Goal: Information Seeking & Learning: Compare options

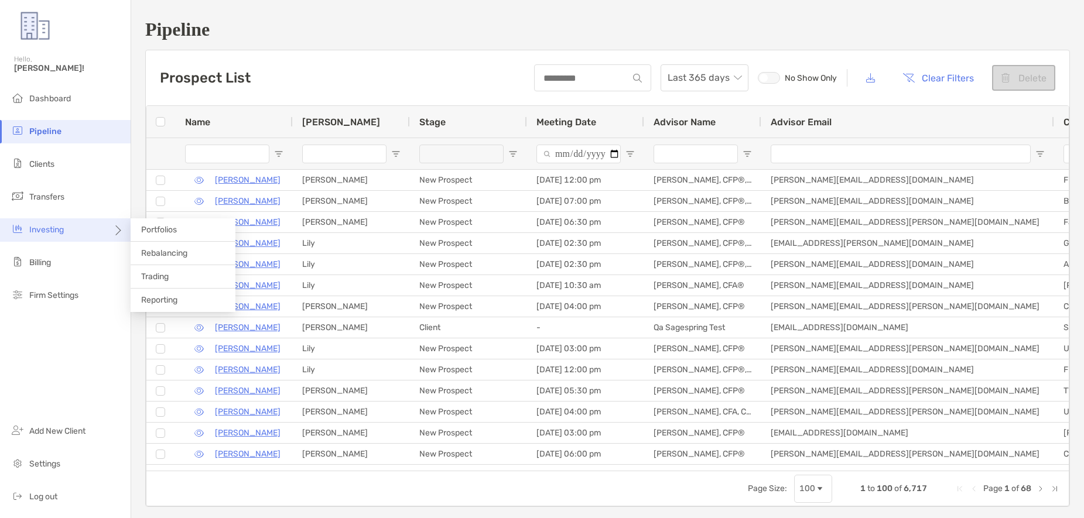
click at [116, 235] on icon at bounding box center [116, 234] width 9 height 9
click at [167, 223] on li "Portfolios" at bounding box center [183, 229] width 105 height 23
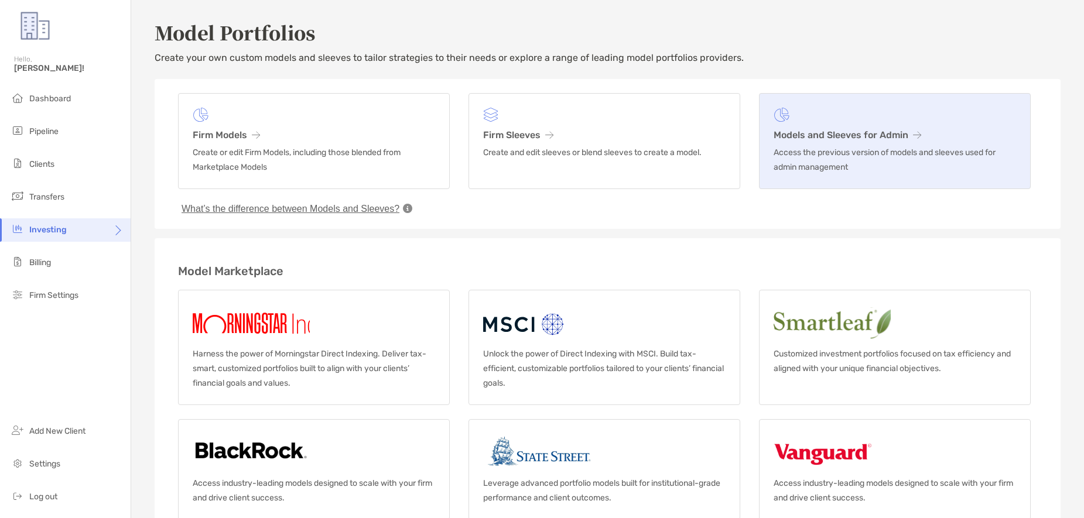
click at [843, 136] on h3 "Models and Sleeves for Admin" at bounding box center [895, 134] width 242 height 11
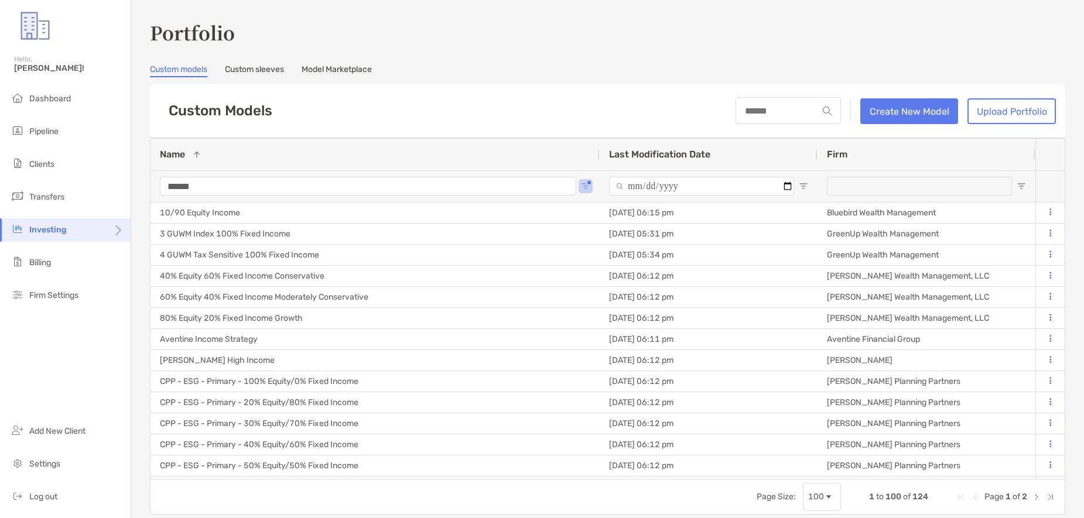
click at [214, 177] on input "******" at bounding box center [368, 186] width 416 height 19
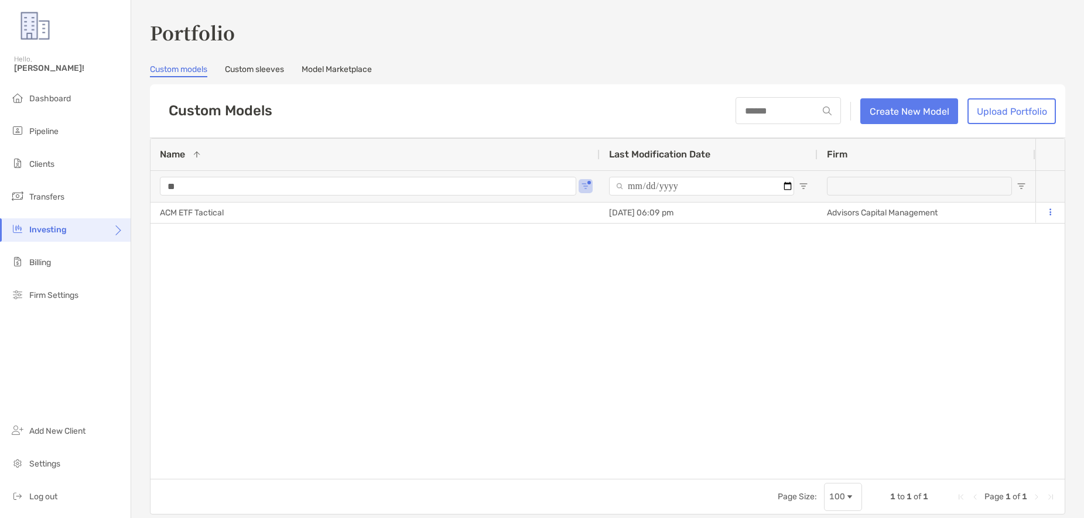
type input "*"
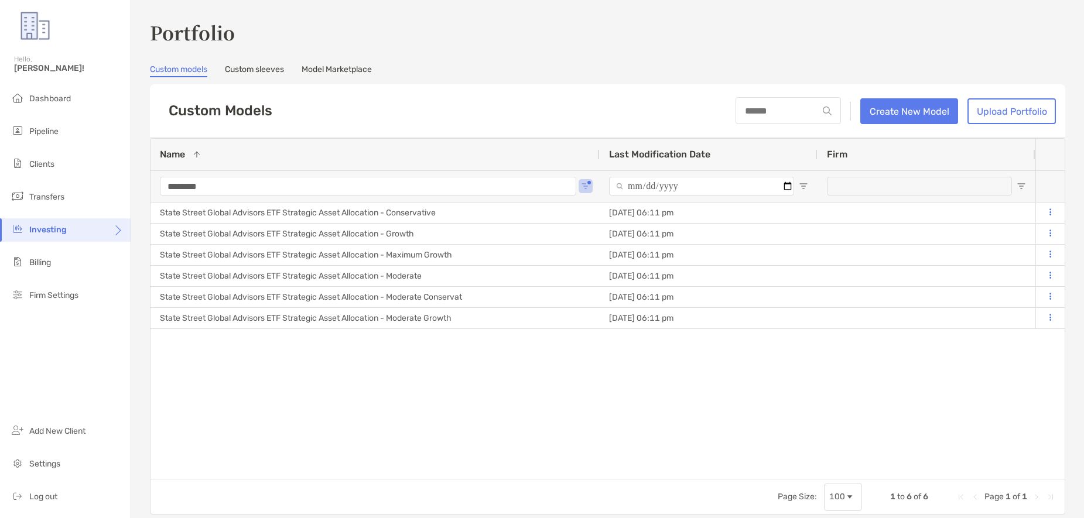
type input "********"
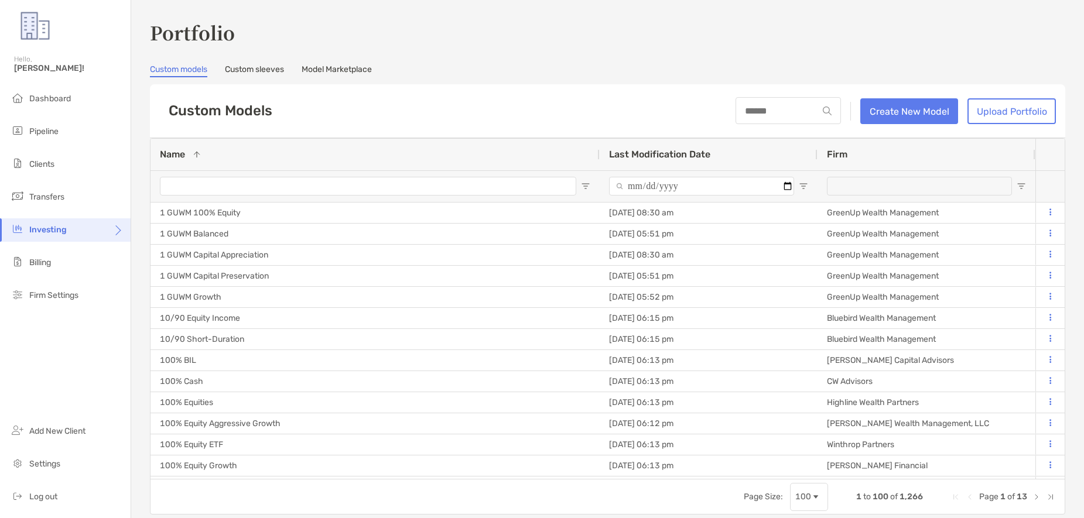
drag, startPoint x: 537, startPoint y: 115, endPoint x: 657, endPoint y: 127, distance: 120.6
click at [537, 115] on div "Custom Models Create New Model Upload Portfolio" at bounding box center [607, 111] width 915 height 54
click at [1017, 182] on span "Open Filter Menu" at bounding box center [1021, 186] width 9 height 9
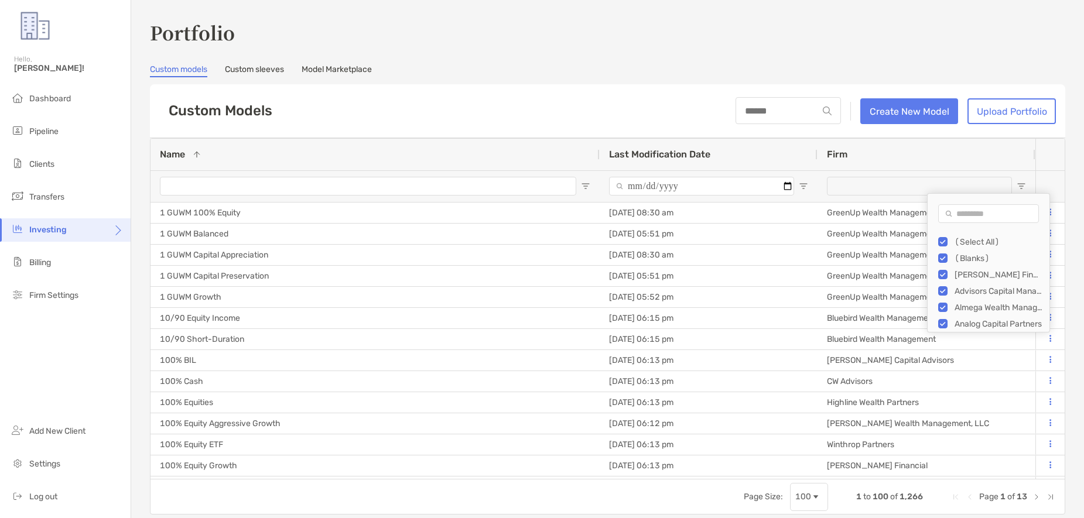
click at [970, 213] on input "Search filter values" at bounding box center [988, 213] width 101 height 19
type input "*"
click at [955, 244] on div "(Select All)" at bounding box center [999, 242] width 88 height 10
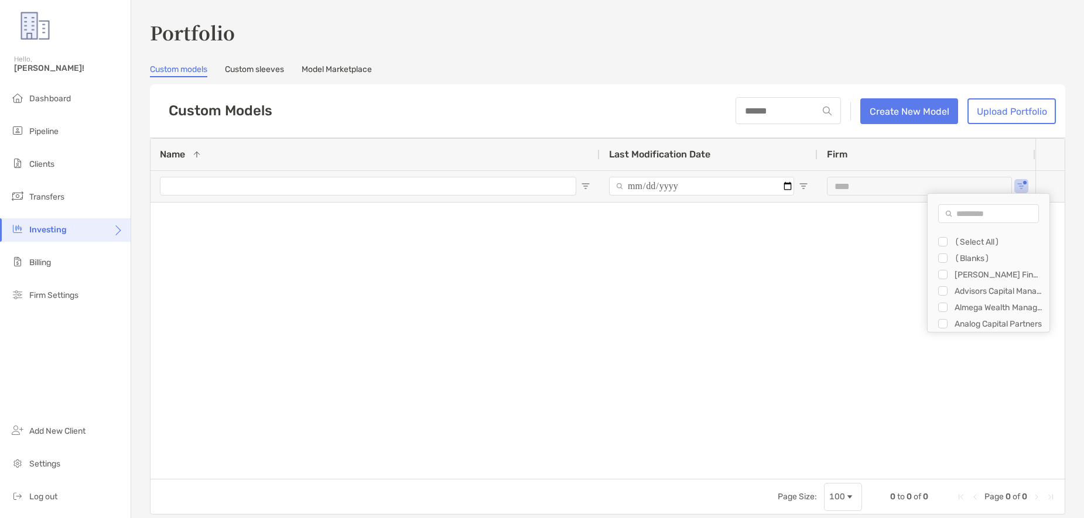
type input "**********"
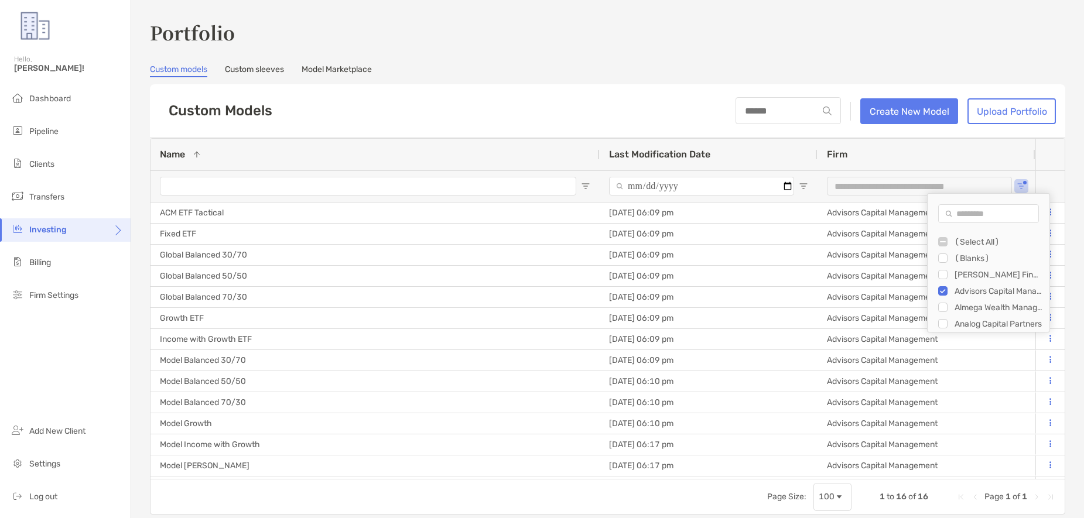
click at [712, 64] on div "Custom models Custom sleeves Model Marketplace" at bounding box center [607, 70] width 915 height 13
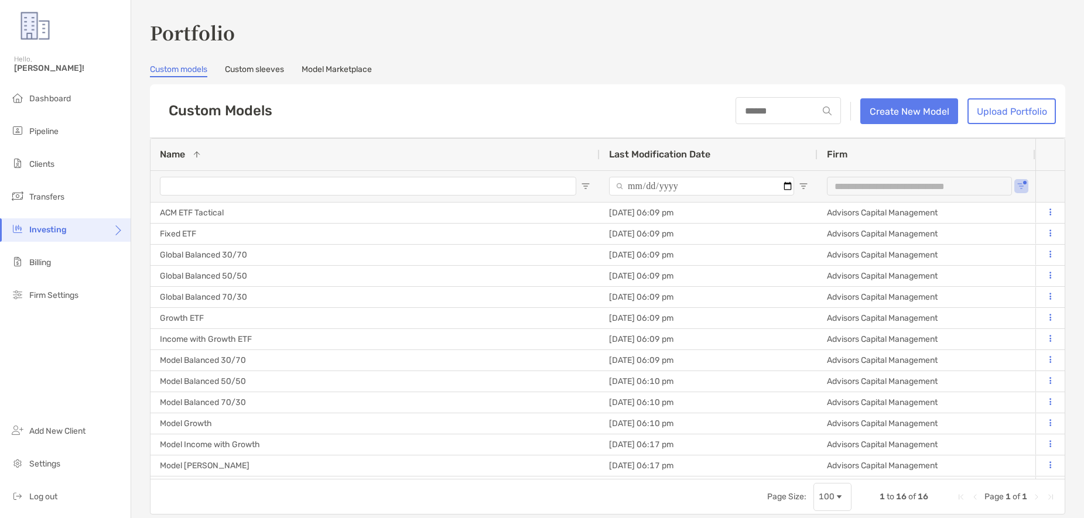
click at [203, 153] on div "Name 1" at bounding box center [375, 155] width 430 height 32
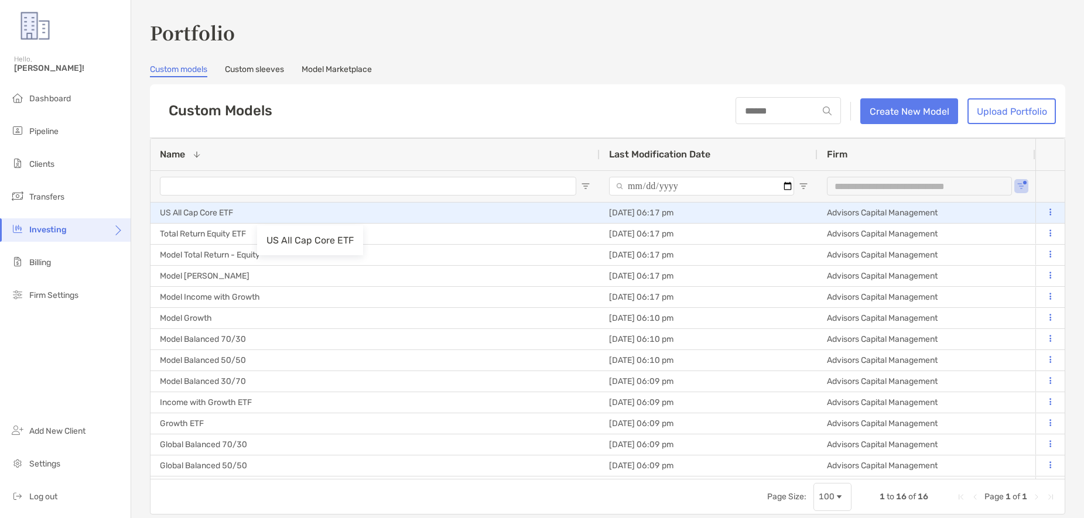
click at [264, 214] on div "US All Cap Core ETF" at bounding box center [375, 213] width 449 height 20
click at [1051, 212] on button at bounding box center [1050, 213] width 11 height 12
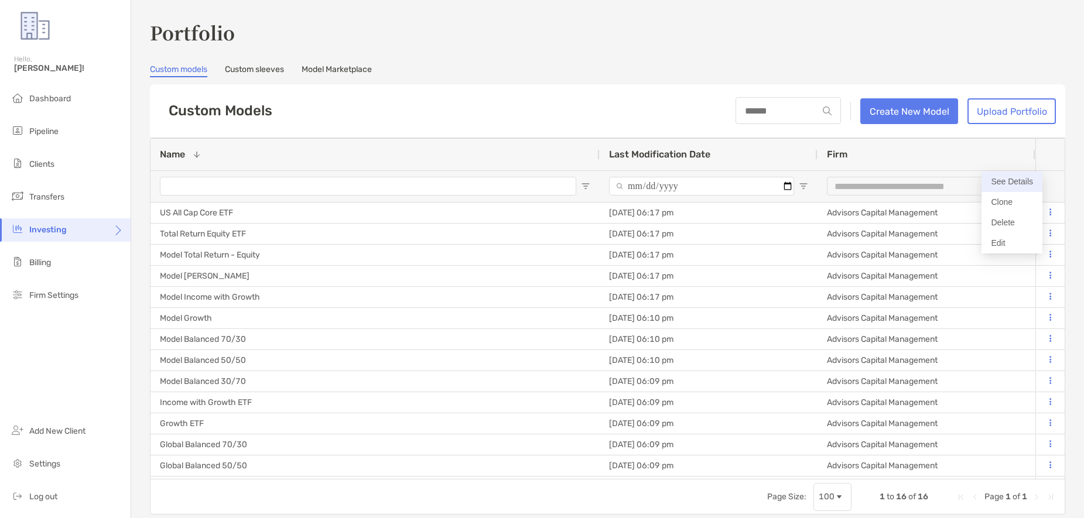
click at [1017, 184] on button "See Details" at bounding box center [1012, 182] width 61 height 20
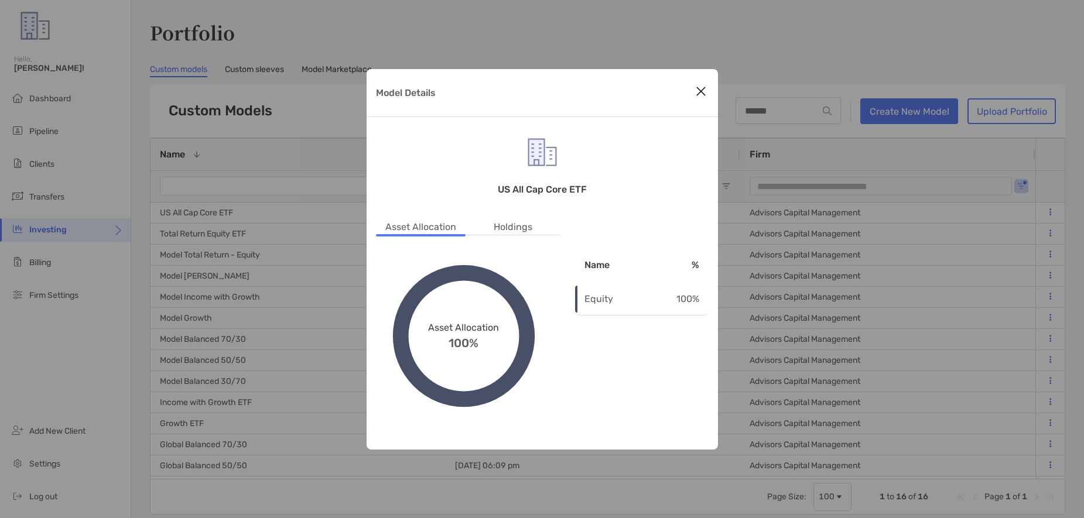
click at [516, 228] on li "Holdings" at bounding box center [512, 227] width 57 height 15
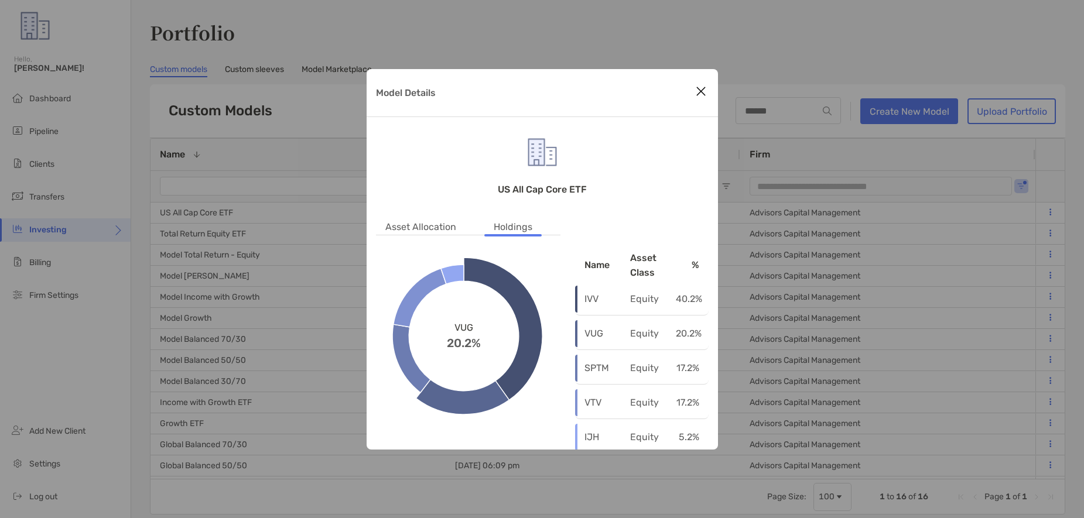
scroll to position [4, 0]
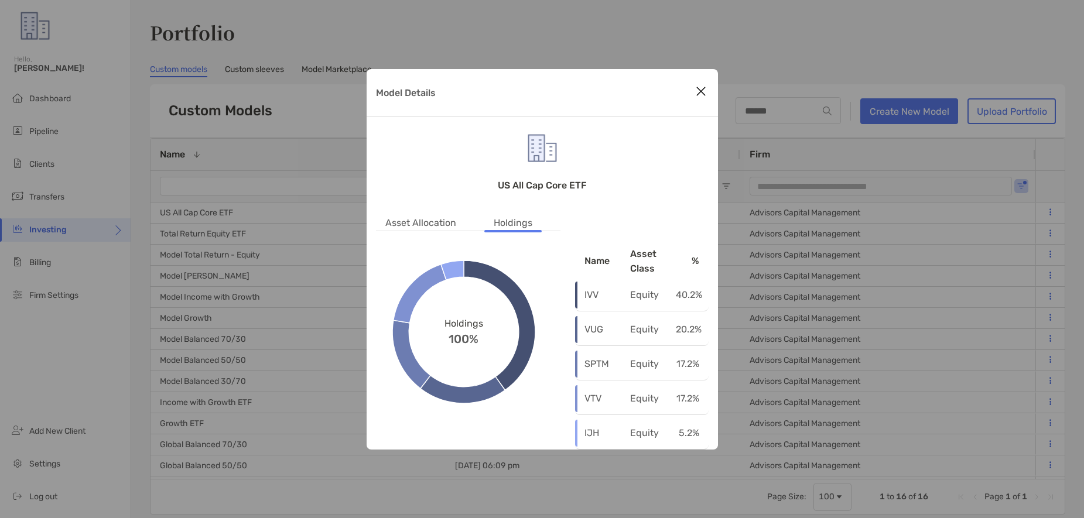
drag, startPoint x: 699, startPoint y: 86, endPoint x: 669, endPoint y: 121, distance: 46.1
click at [699, 86] on icon "Close modal" at bounding box center [701, 91] width 11 height 14
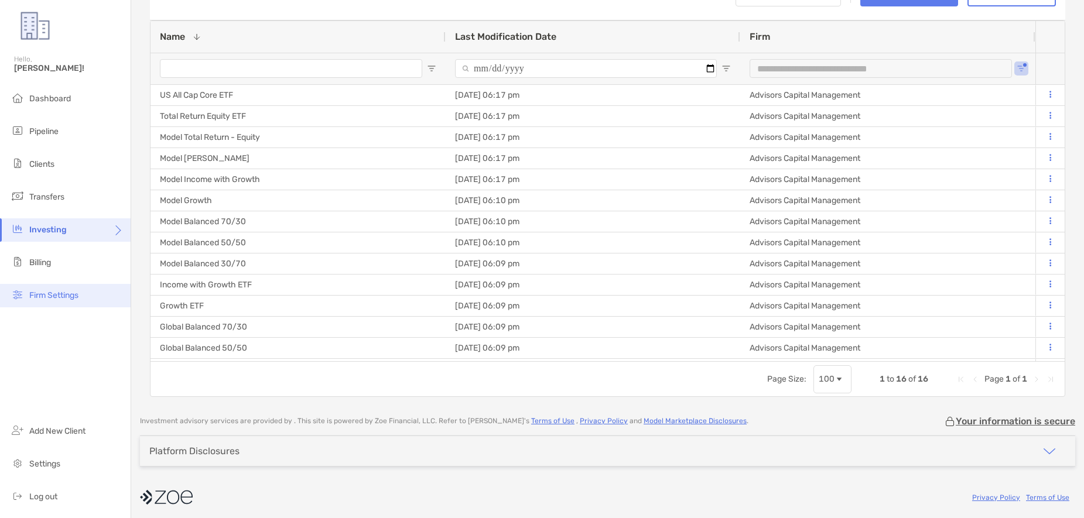
scroll to position [117, 0]
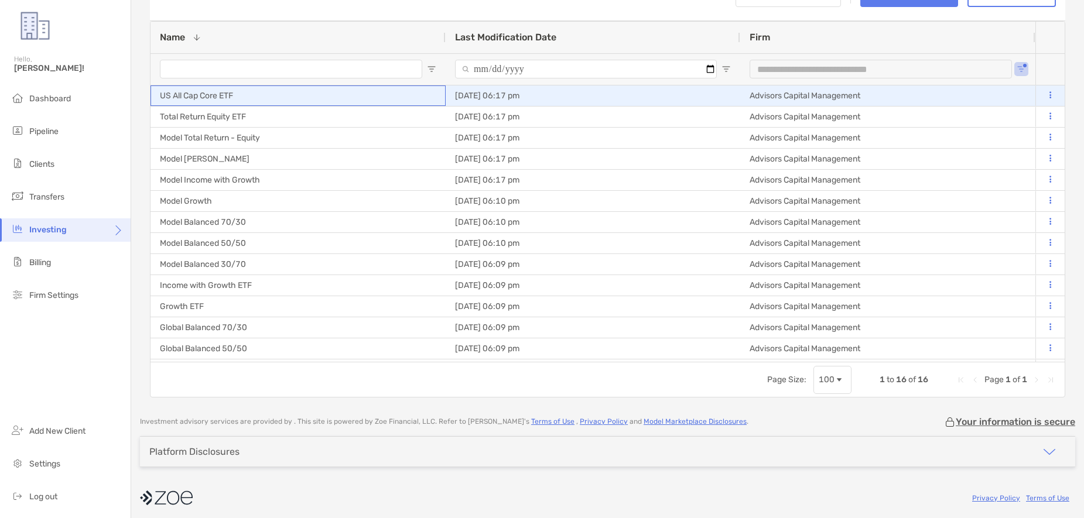
click at [190, 94] on div "US All Cap Core ETF" at bounding box center [298, 96] width 295 height 20
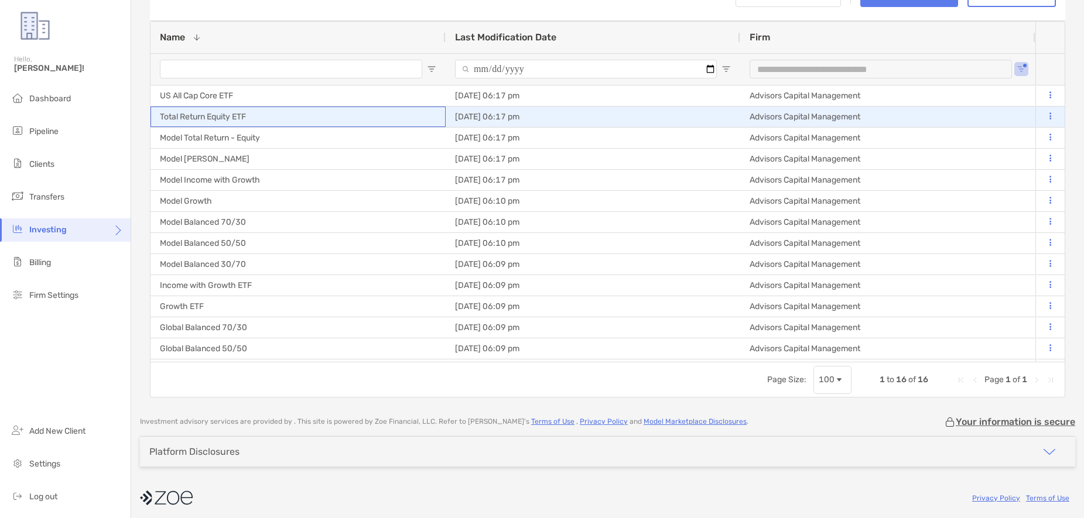
click at [259, 119] on div "Total Return Equity ETF" at bounding box center [298, 117] width 295 height 20
click at [1048, 111] on button at bounding box center [1050, 117] width 11 height 12
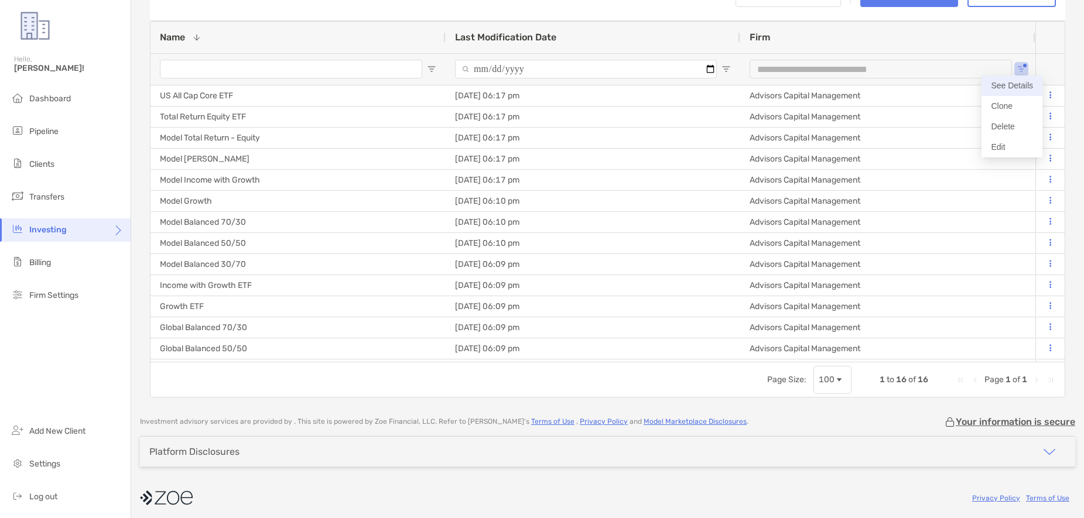
click at [1002, 86] on button "See Details" at bounding box center [1012, 86] width 61 height 20
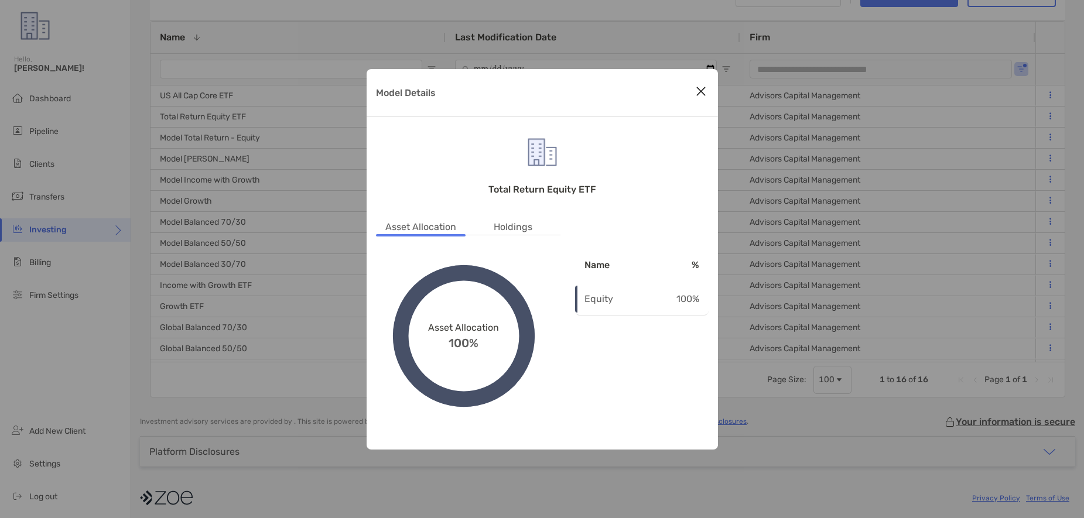
click at [518, 228] on li "Holdings" at bounding box center [512, 227] width 57 height 15
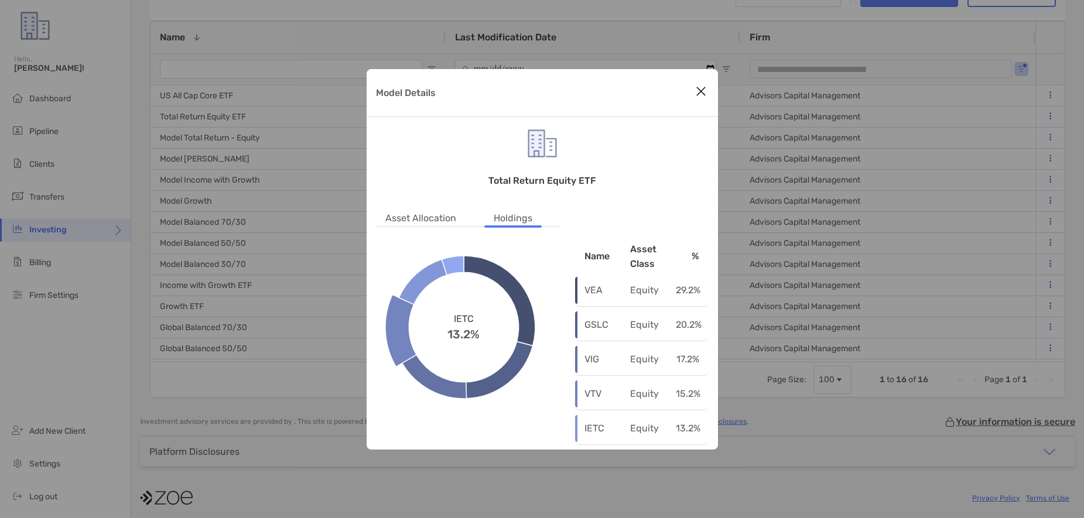
scroll to position [39, 0]
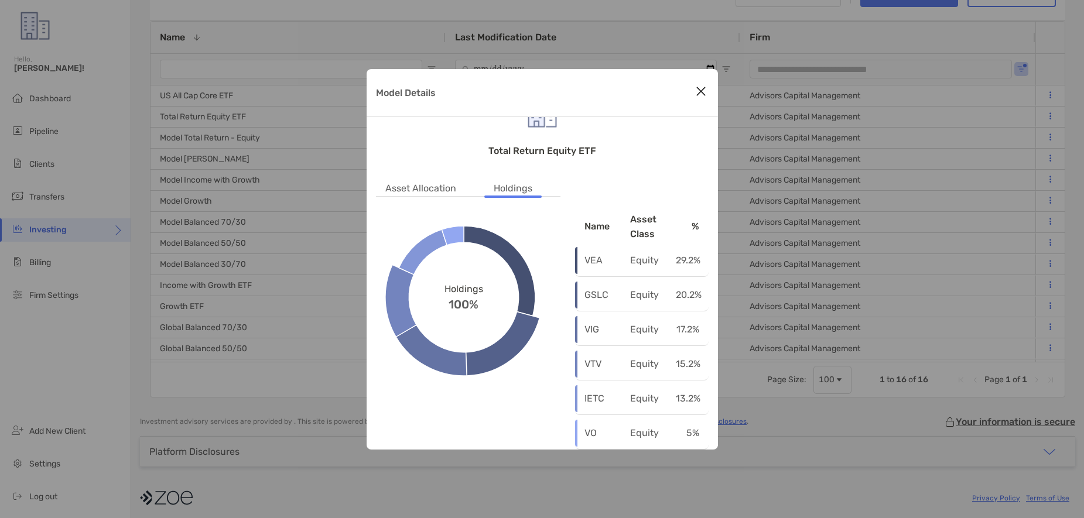
drag, startPoint x: 700, startPoint y: 87, endPoint x: 644, endPoint y: 138, distance: 75.5
click at [700, 87] on icon "Close modal" at bounding box center [701, 91] width 11 height 14
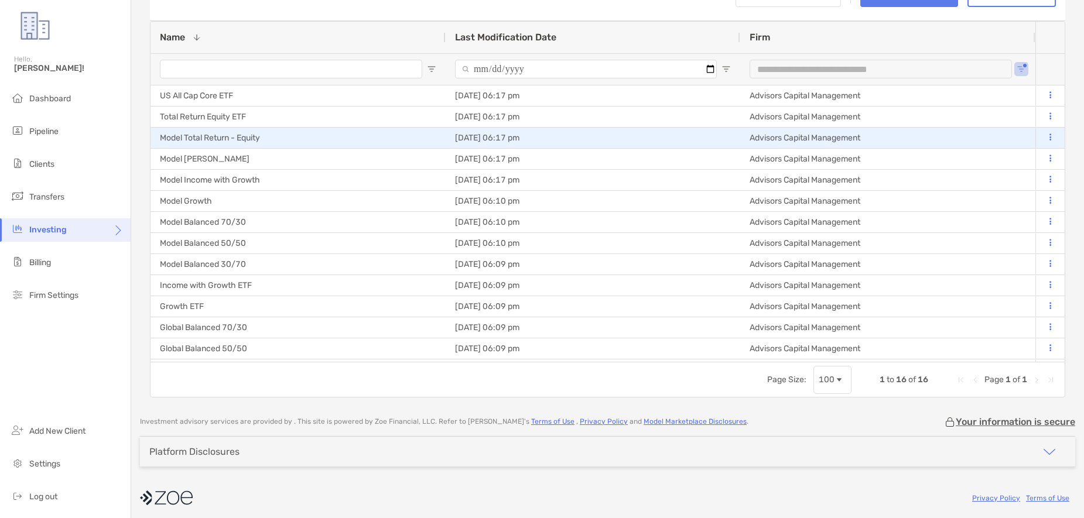
click at [251, 142] on div "Model Total Return - Equity" at bounding box center [298, 138] width 295 height 20
click at [1052, 134] on button at bounding box center [1050, 138] width 11 height 12
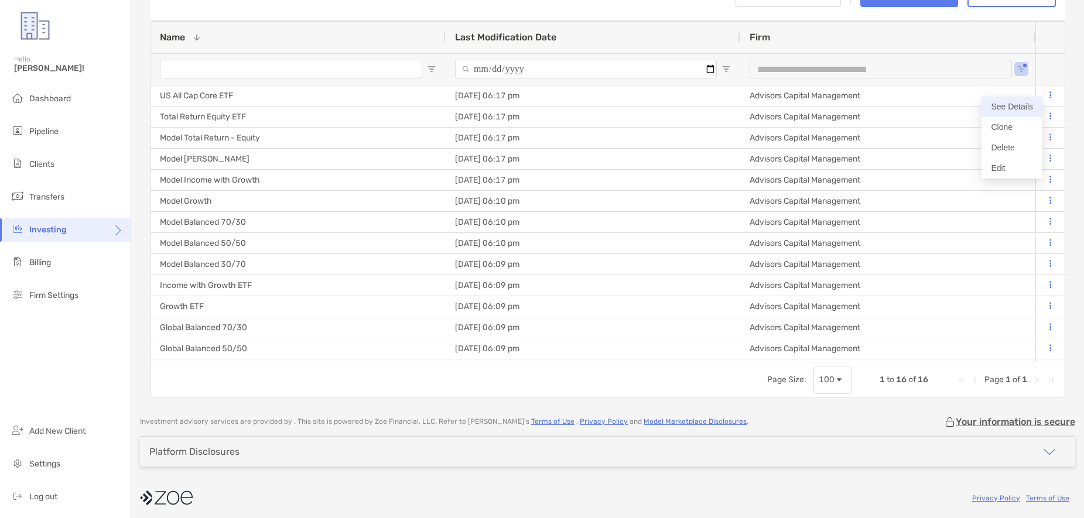
click at [1009, 107] on button "See Details" at bounding box center [1012, 107] width 61 height 20
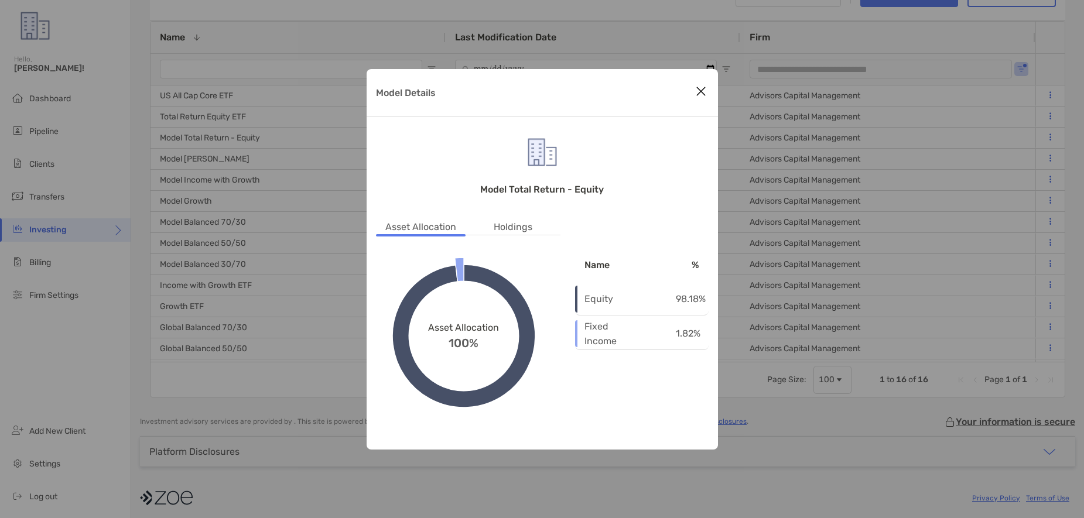
click at [521, 227] on li "Holdings" at bounding box center [512, 227] width 57 height 15
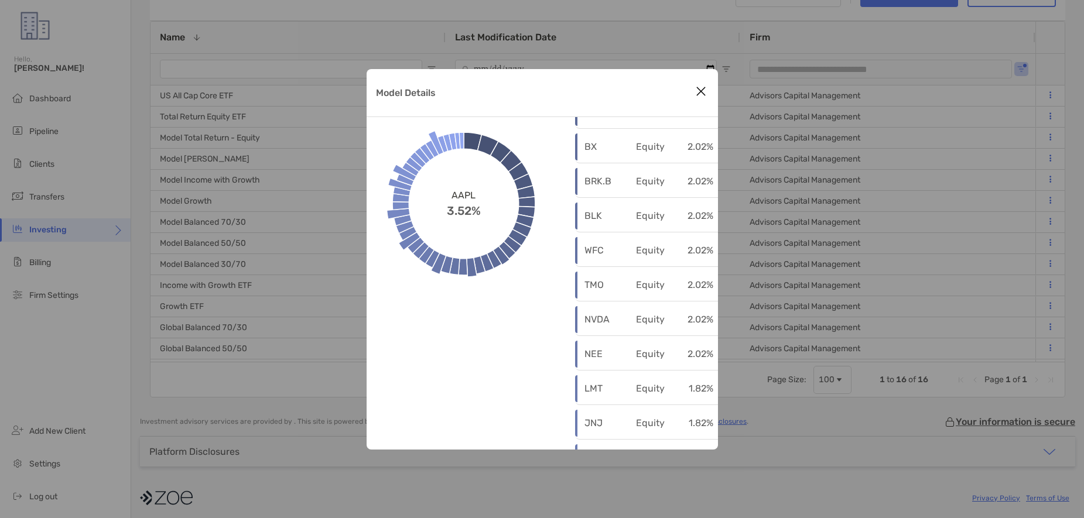
scroll to position [0, 0]
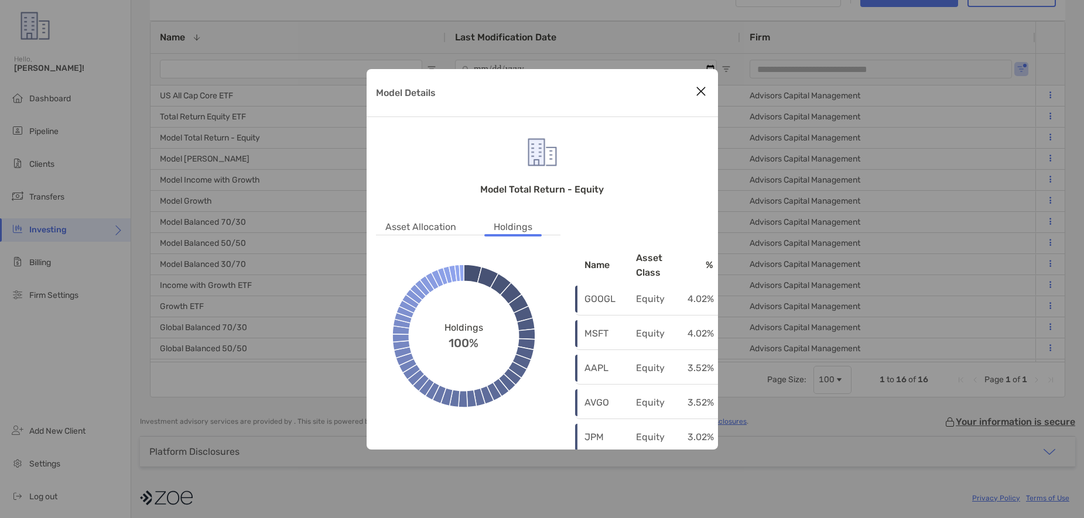
drag, startPoint x: 207, startPoint y: 171, endPoint x: 207, endPoint y: 165, distance: 6.4
click at [207, 170] on div "Model Details Model Total Return - Equity Asset Allocation Holdings Asset Alloc…" at bounding box center [542, 259] width 1084 height 518
click at [206, 156] on div "Model Details Model Total Return - Equity Asset Allocation Holdings Asset Alloc…" at bounding box center [542, 259] width 1084 height 518
click at [703, 91] on icon "Close modal" at bounding box center [701, 91] width 11 height 14
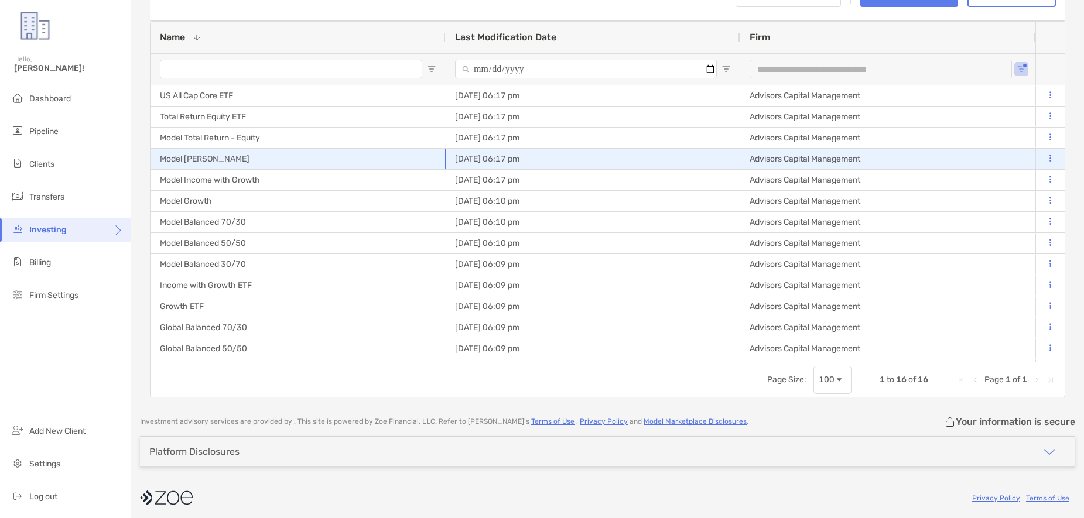
click at [363, 159] on div "Model [PERSON_NAME]" at bounding box center [298, 159] width 295 height 20
